Goal: Information Seeking & Learning: Learn about a topic

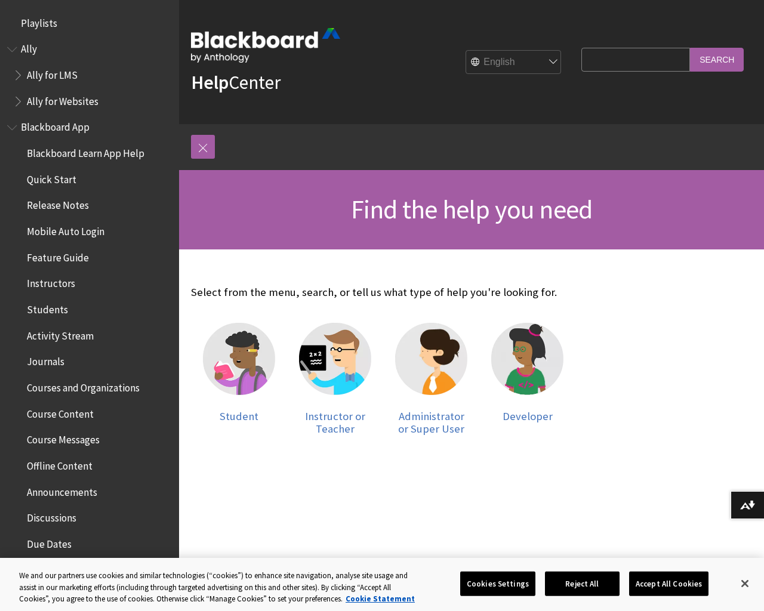
click at [102, 386] on span "Courses and Organizations" at bounding box center [83, 386] width 113 height 16
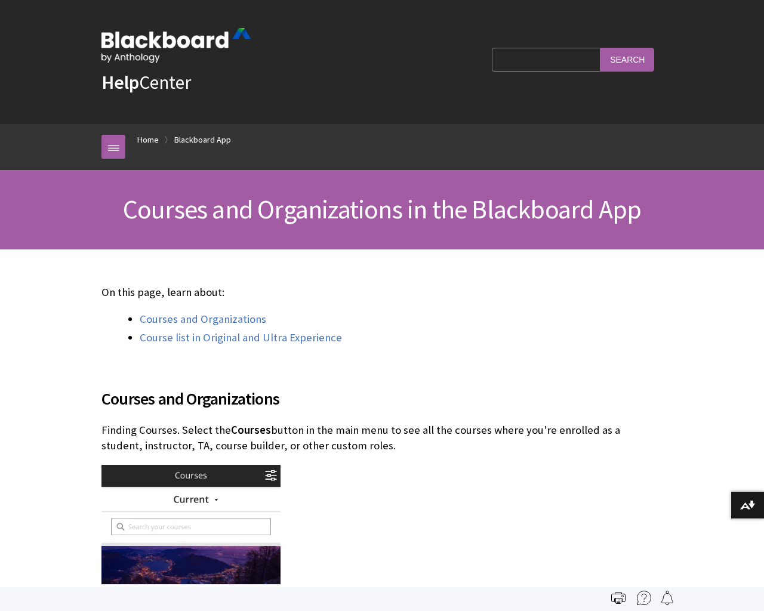
scroll to position [360, 0]
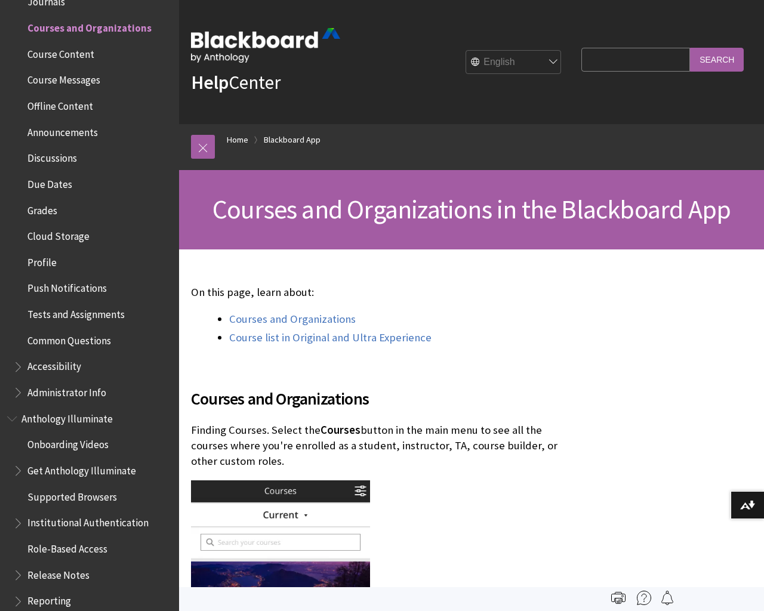
click at [69, 548] on span "Role-Based Access" at bounding box center [67, 547] width 80 height 16
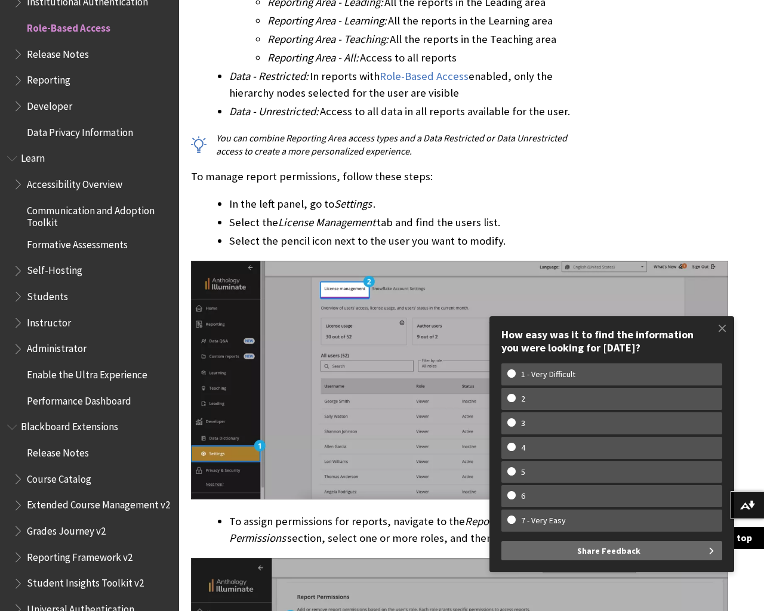
scroll to position [6420, 0]
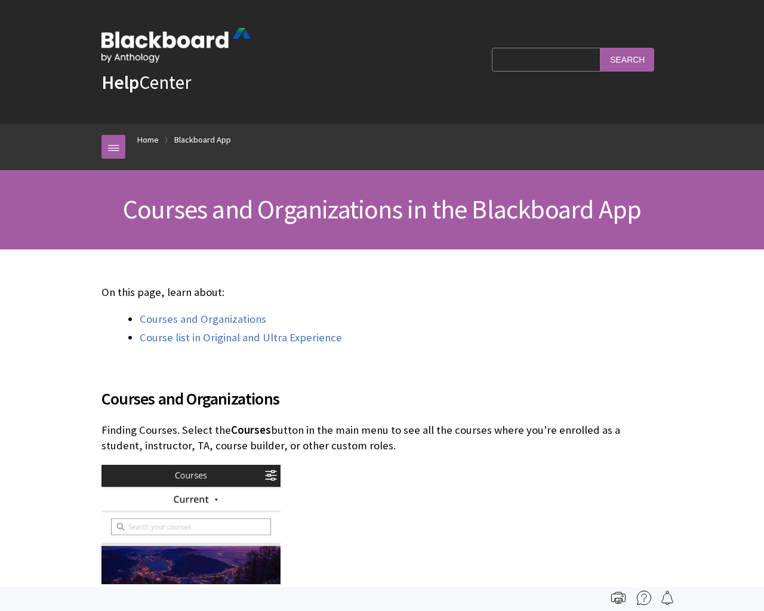
scroll to position [360, 0]
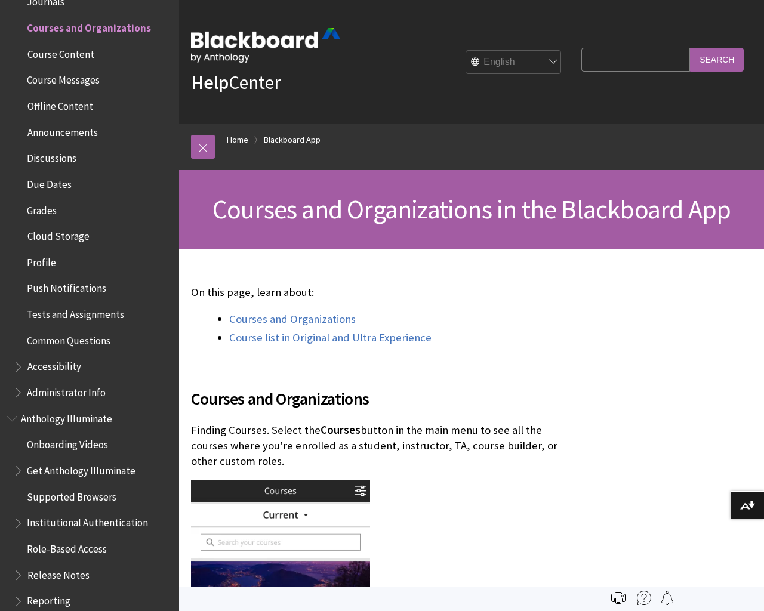
click at [625, 59] on input "Search Query" at bounding box center [636, 59] width 109 height 23
type input "course roles"
click at [721, 59] on input "Search" at bounding box center [717, 59] width 54 height 23
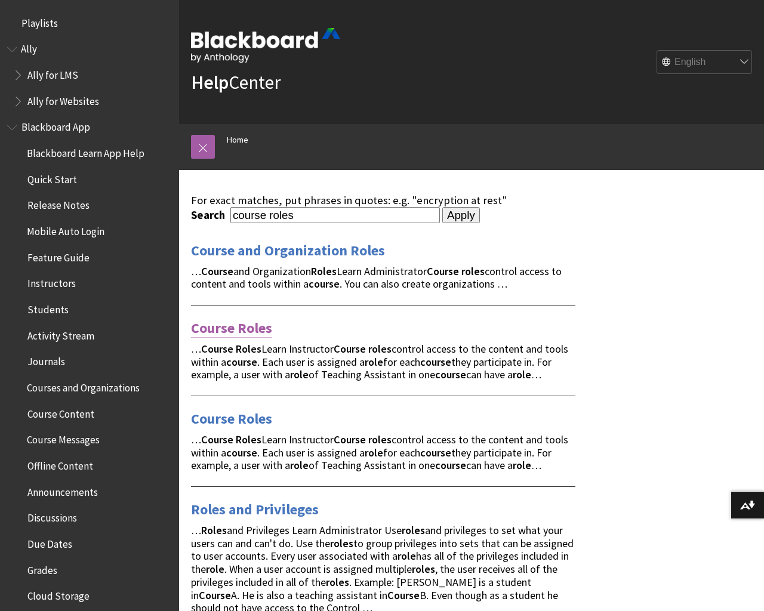
click at [237, 327] on link "Course Roles" at bounding box center [231, 328] width 81 height 19
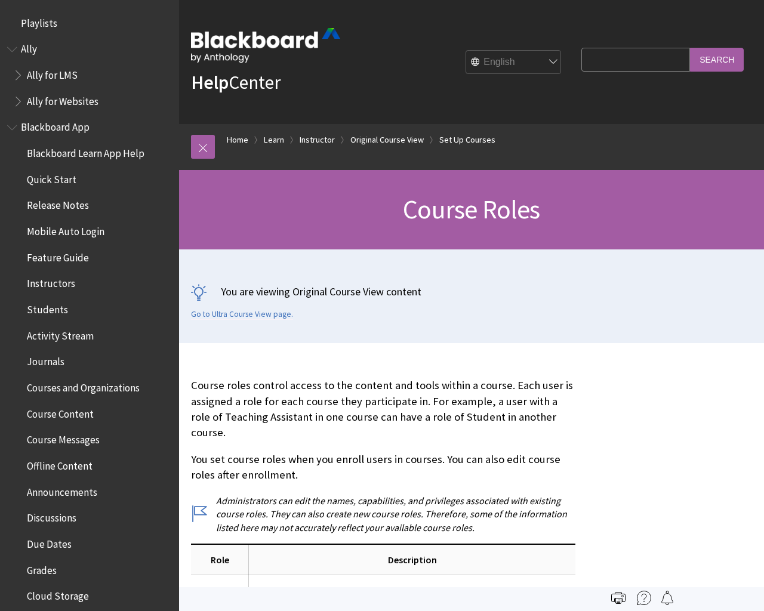
scroll to position [1758, 0]
